Goal: Information Seeking & Learning: Check status

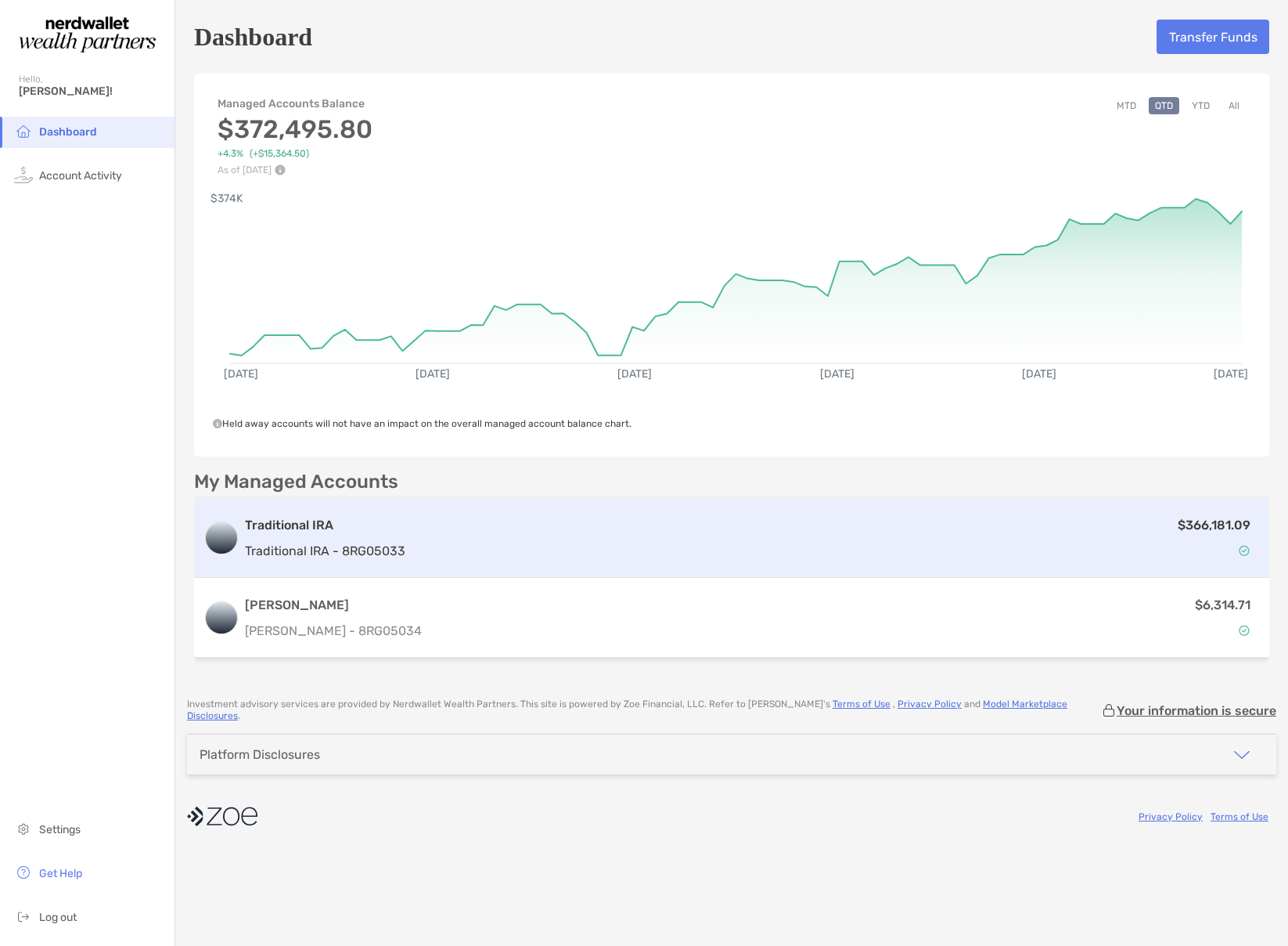
click at [288, 547] on p "Traditional IRA - 8RG05033" at bounding box center [325, 550] width 160 height 19
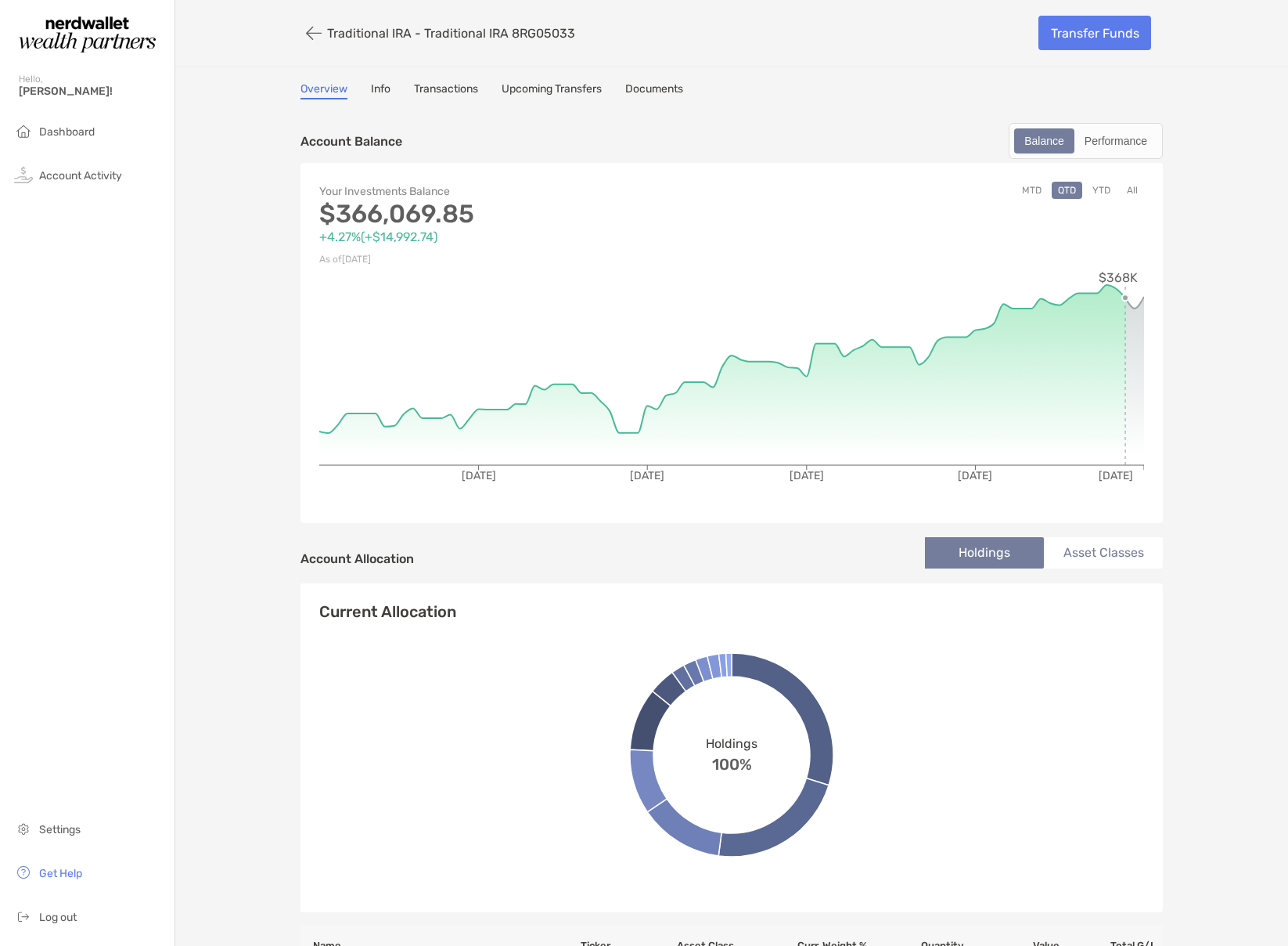
click at [1123, 420] on icon at bounding box center [722, 375] width 806 height 180
click at [313, 36] on button "button" at bounding box center [314, 34] width 27 height 29
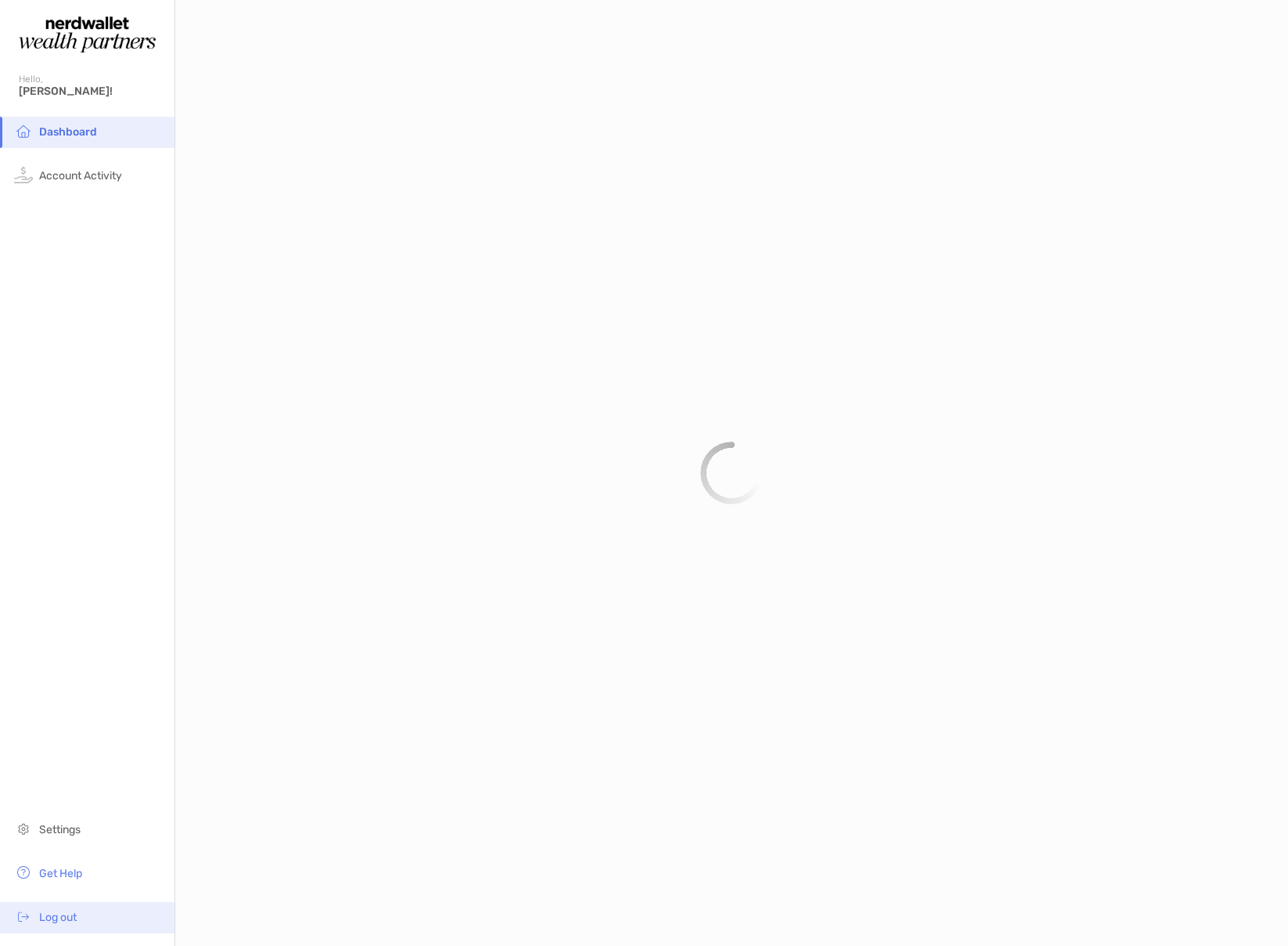
click at [70, 914] on span "Log out" at bounding box center [58, 917] width 37 height 13
